Goal: Information Seeking & Learning: Learn about a topic

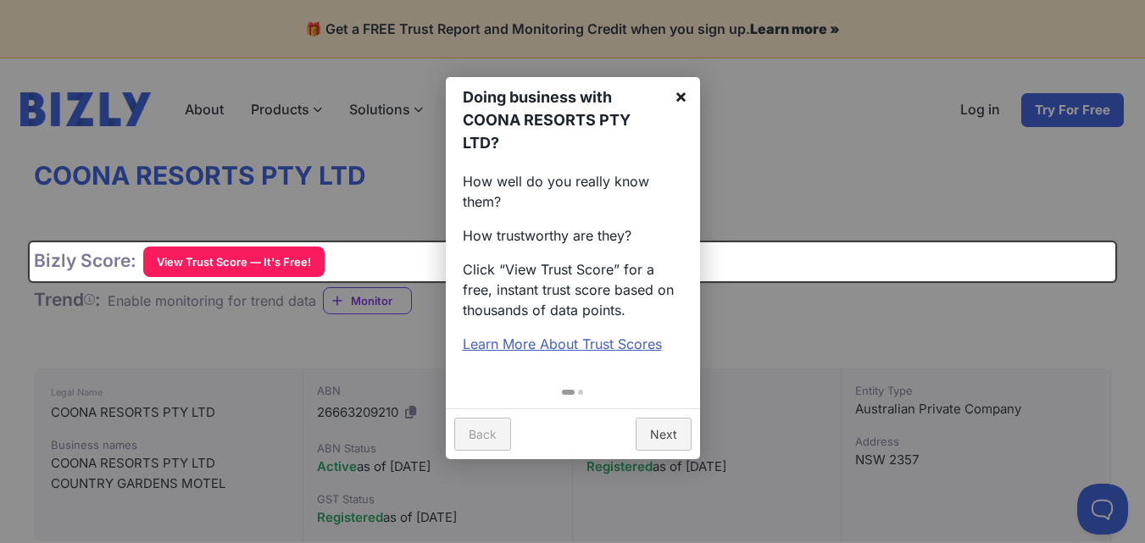
click at [681, 95] on link "×" at bounding box center [681, 96] width 38 height 38
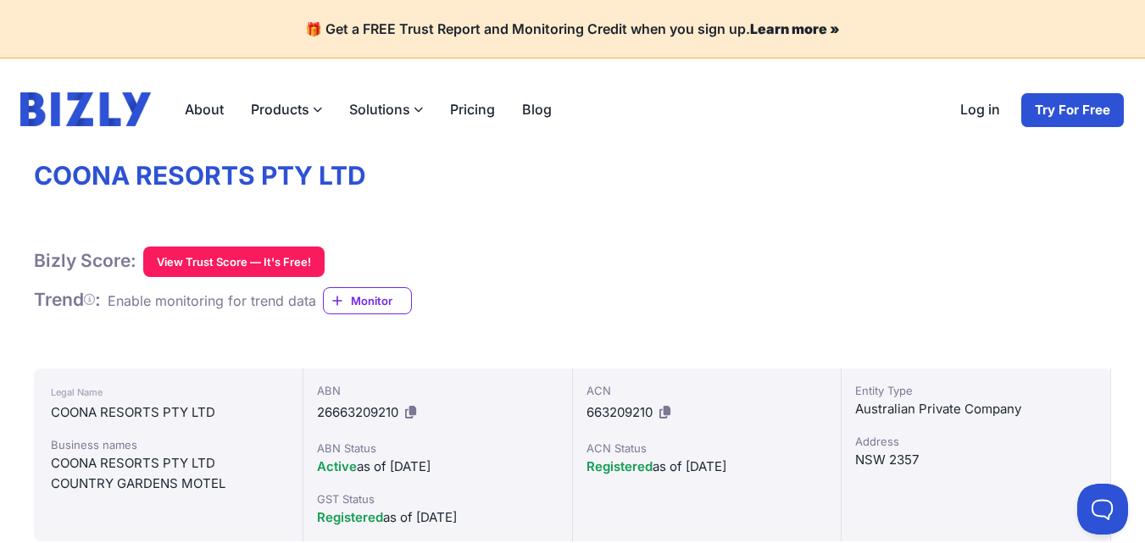
click at [755, 127] on div "About Products Bizly Scores Free business assessment Bizly Reports Detailed bus…" at bounding box center [572, 109] width 1145 height 102
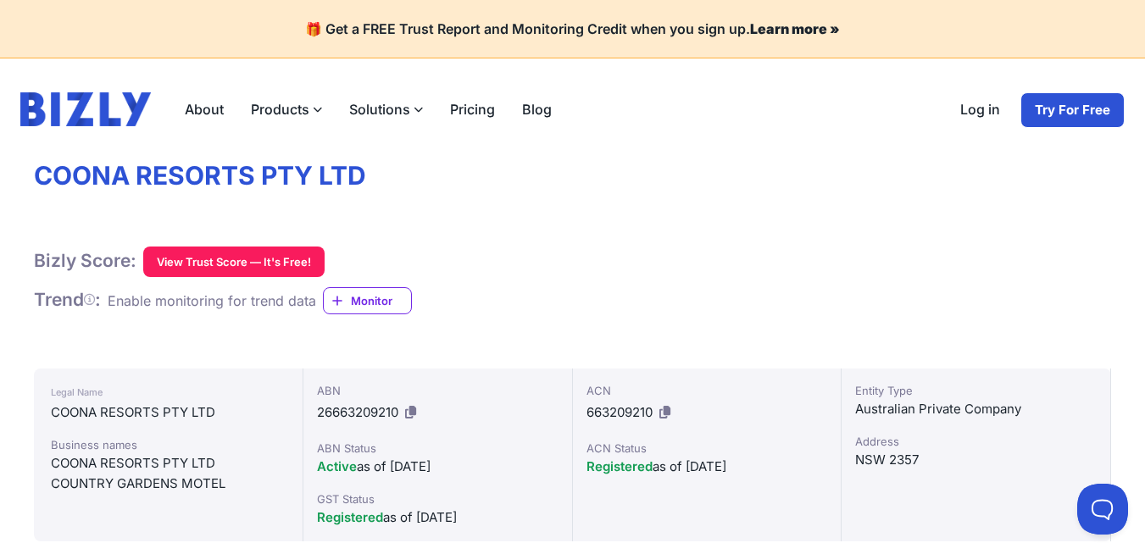
click at [755, 127] on div "About Products Bizly Scores Free business assessment Bizly Reports Detailed bus…" at bounding box center [572, 109] width 1145 height 102
click at [370, 28] on h4 "🎁 Get a FREE Trust Report and Monitoring Credit when you sign up. Learn more »" at bounding box center [572, 28] width 1104 height 17
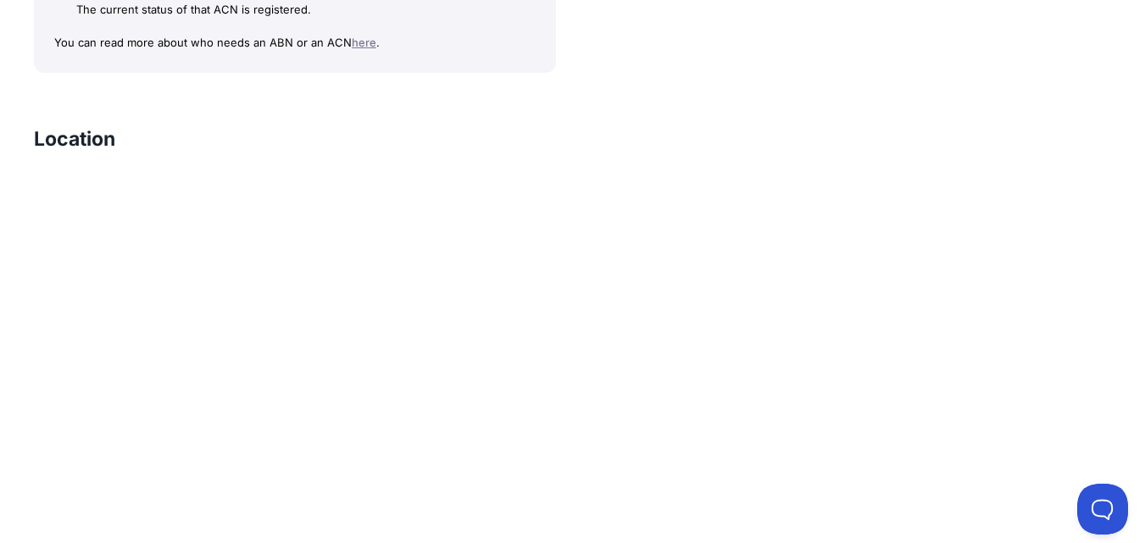
scroll to position [1627, 0]
